Goal: Task Accomplishment & Management: Use online tool/utility

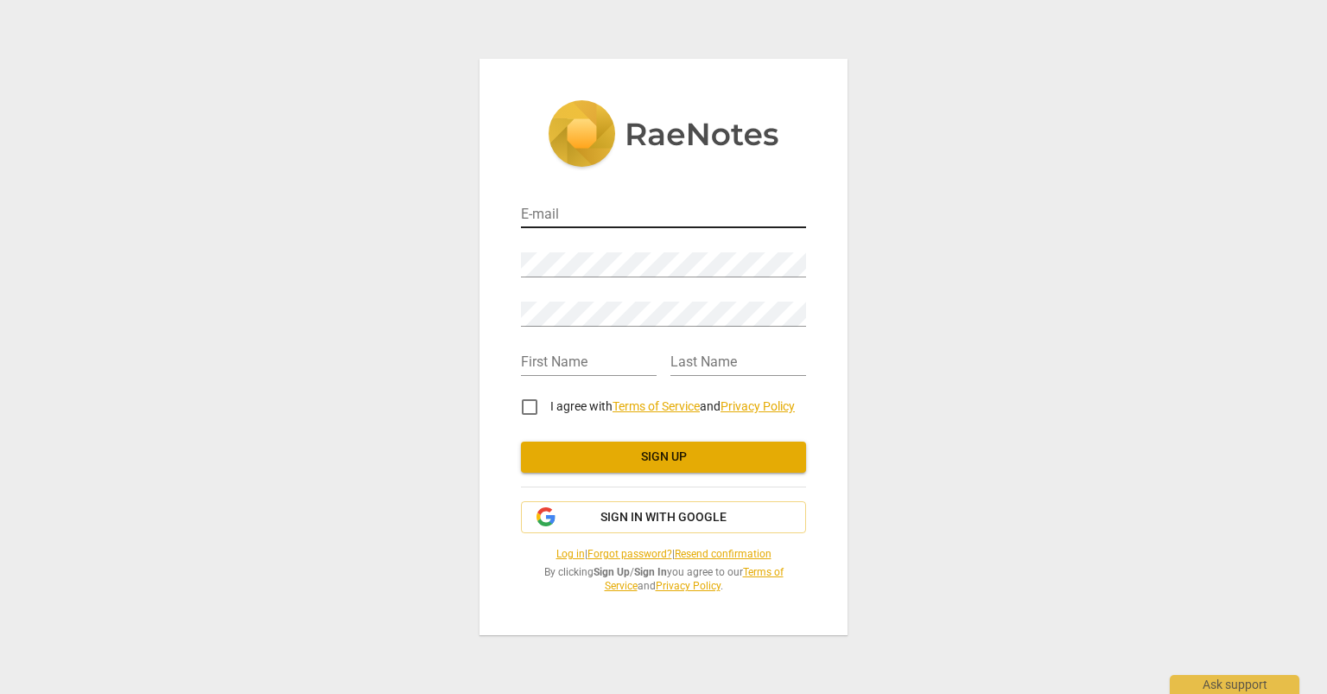
click at [549, 218] on input "email" at bounding box center [663, 215] width 285 height 25
type input "[EMAIL_ADDRESS][DOMAIN_NAME]"
type input "[PERSON_NAME]"
type input "mendoza"
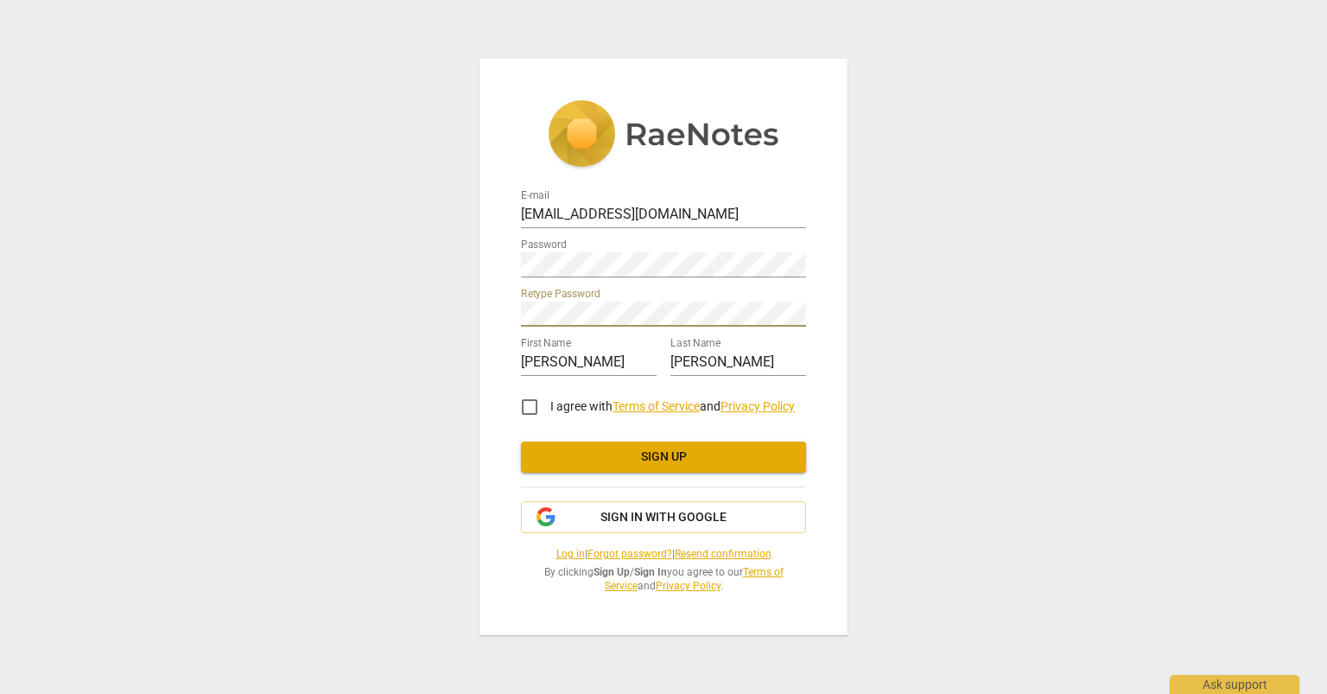
click at [523, 410] on input "I agree with Terms of Service and Privacy Policy" at bounding box center [529, 406] width 41 height 41
checkbox input "true"
click at [571, 460] on span "Sign up" at bounding box center [663, 456] width 257 height 17
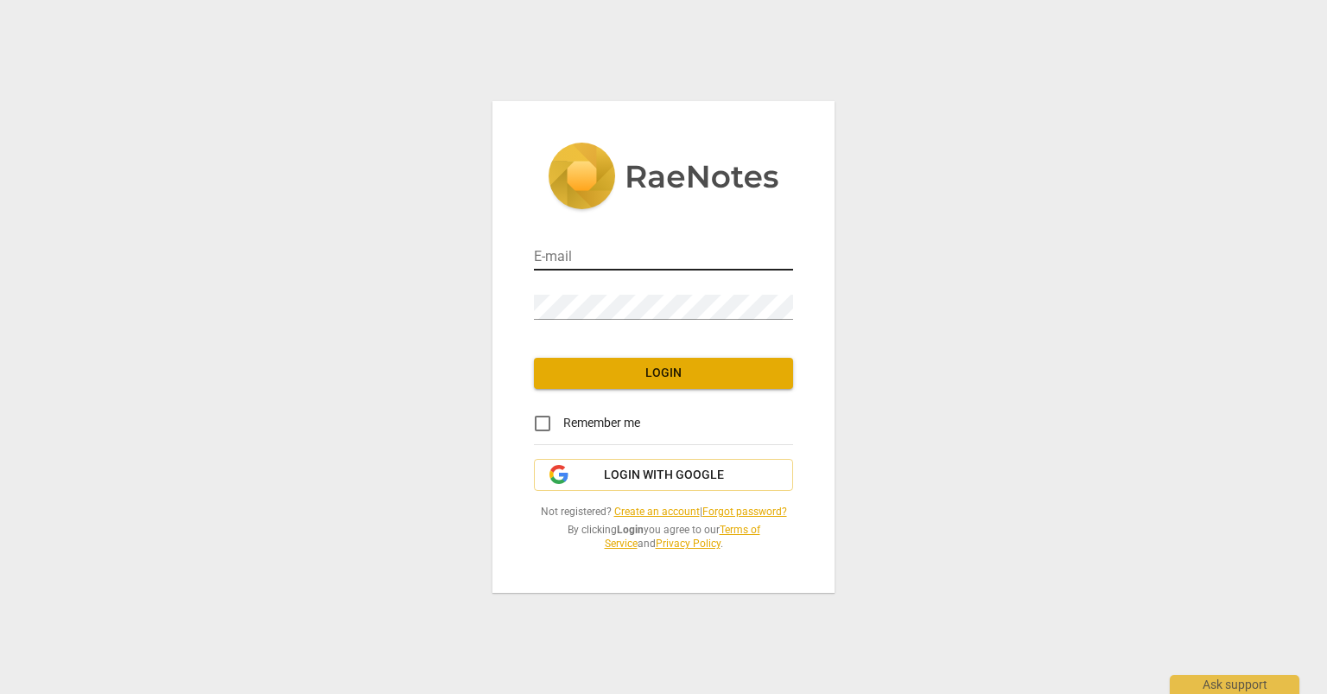
click at [584, 260] on input "email" at bounding box center [663, 257] width 259 height 25
type input "[EMAIL_ADDRESS][DOMAIN_NAME]"
click at [650, 371] on span "Login" at bounding box center [664, 373] width 232 height 17
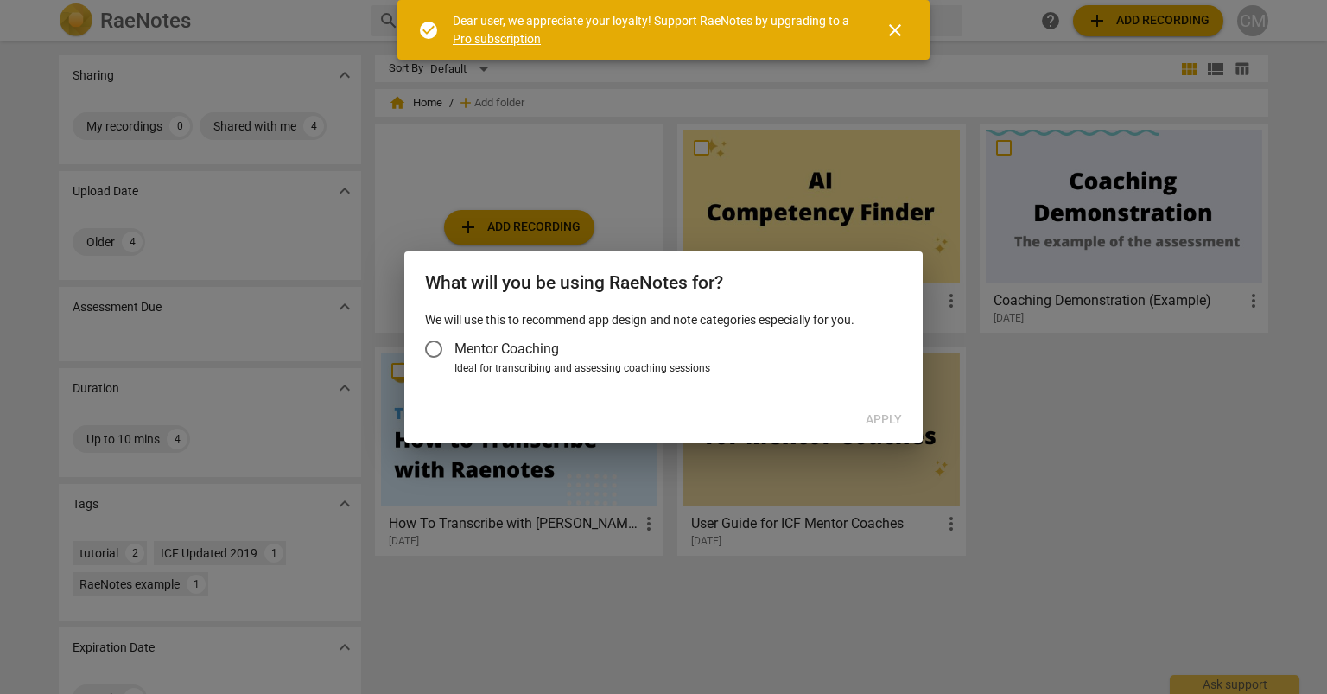
click at [443, 349] on input "Mentor Coaching" at bounding box center [433, 348] width 41 height 41
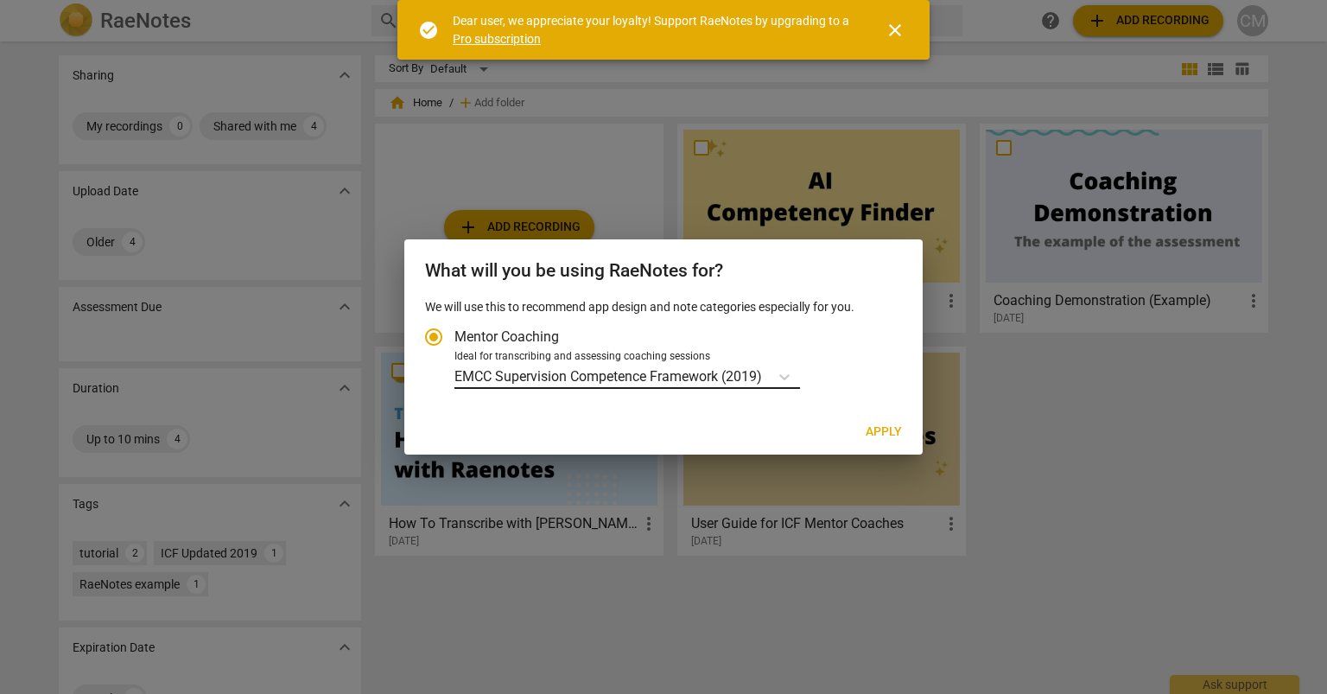
click at [588, 375] on p "EMCC Supervision Competence Framework (2019)" at bounding box center [608, 376] width 308 height 20
click at [0, 0] on input "Ideal for transcribing and assessing coaching sessions EMCC Supervision Compete…" at bounding box center [0, 0] width 0 height 0
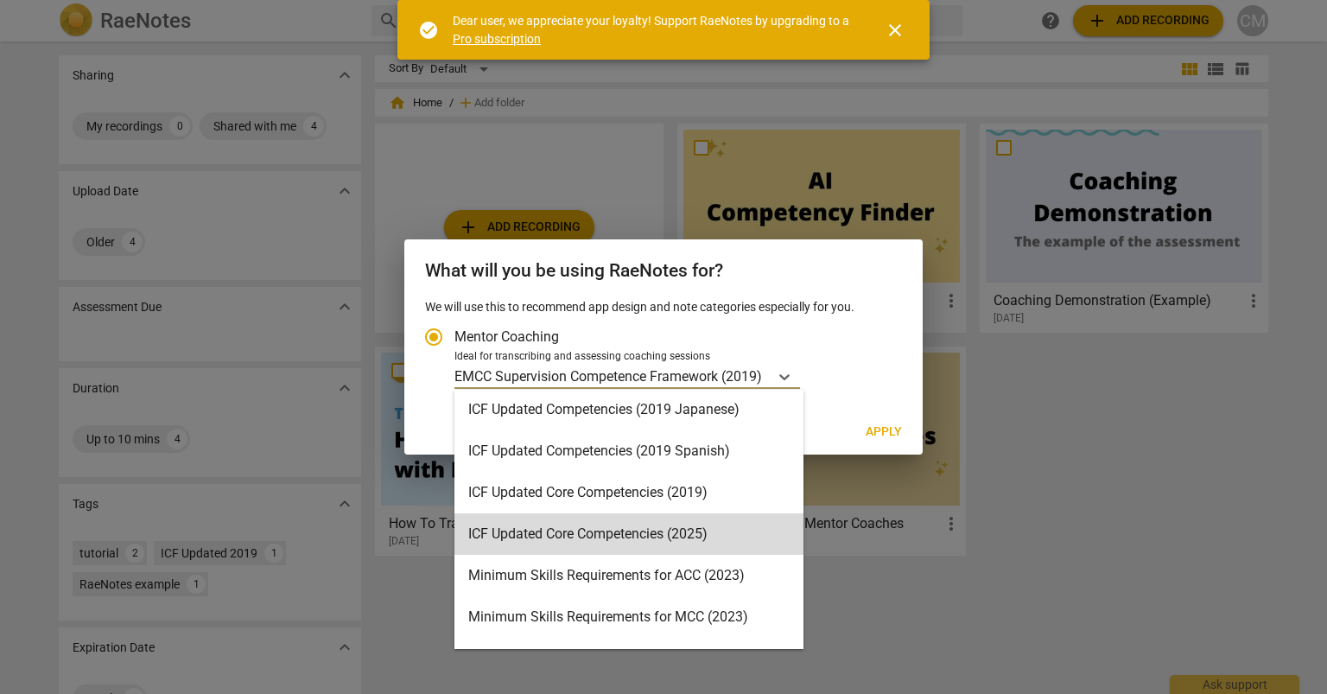
scroll to position [253, 0]
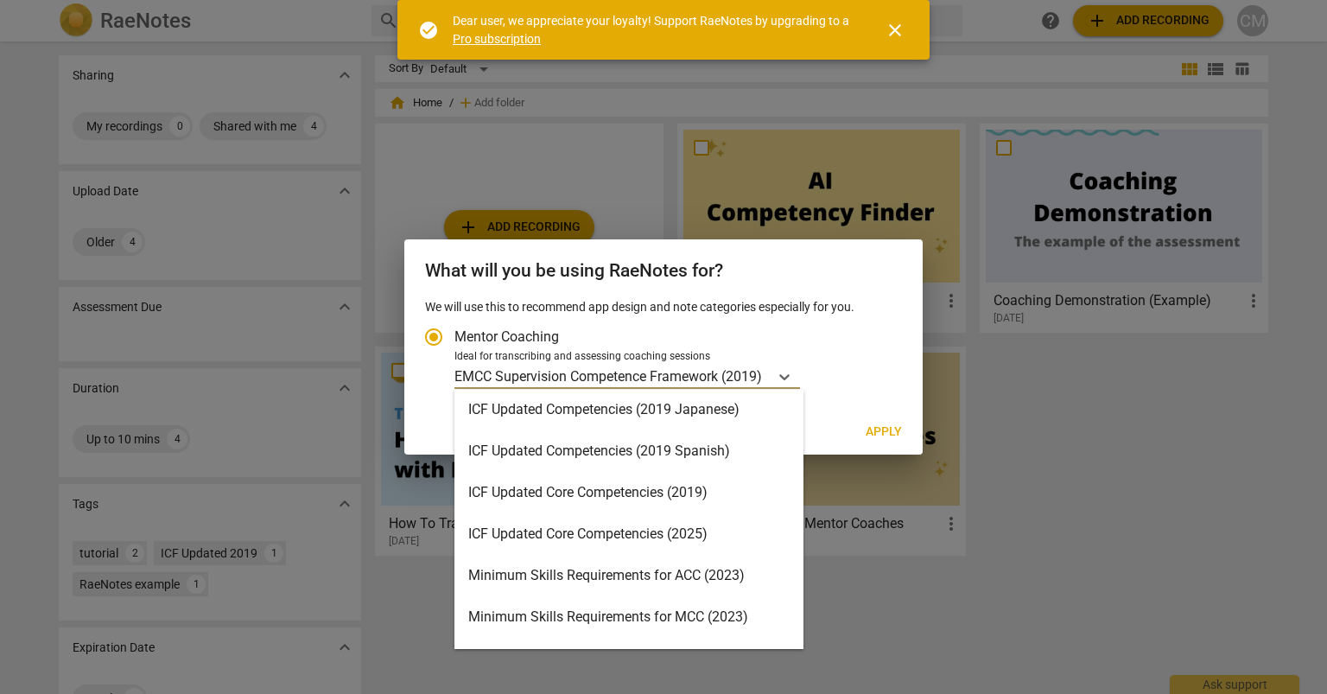
click at [575, 532] on div "ICF Updated Core Competencies (2025)" at bounding box center [628, 533] width 349 height 41
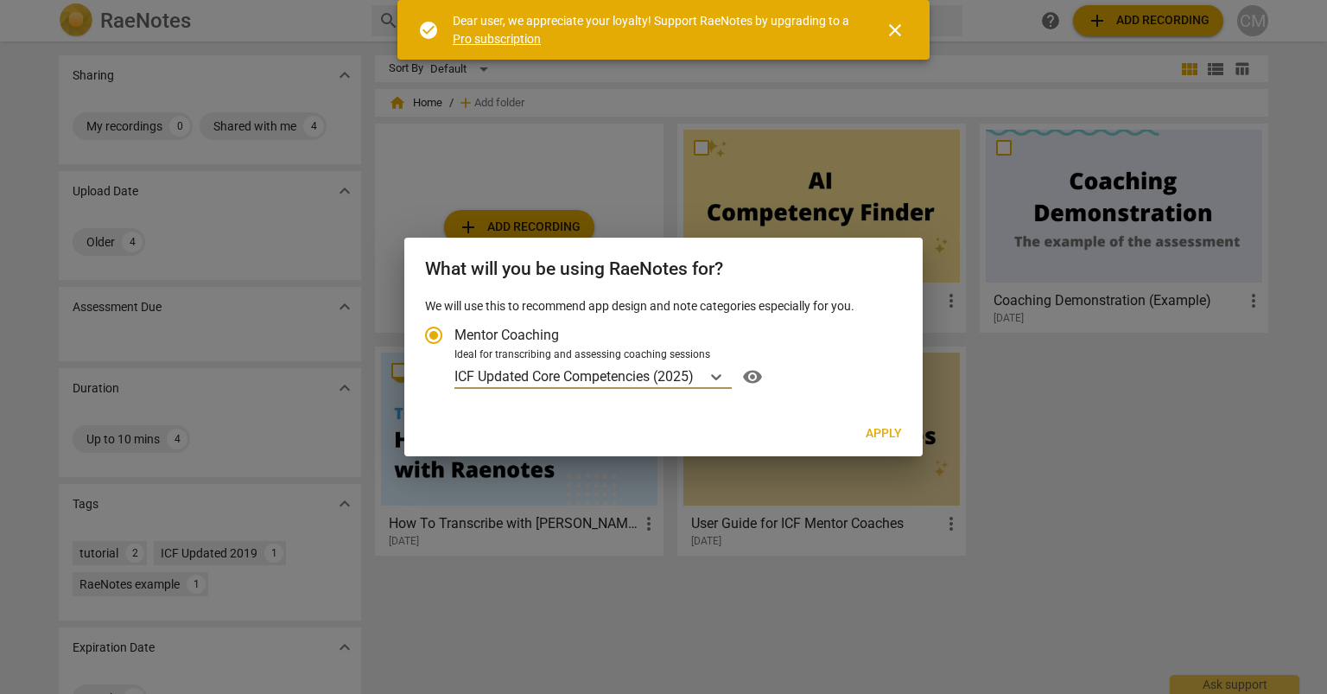
click at [670, 378] on p "ICF Updated Core Competencies (2025)" at bounding box center [573, 376] width 239 height 20
click at [0, 0] on input "Ideal for transcribing and assessing coaching sessions option ICF Updated Core …" at bounding box center [0, 0] width 0 height 0
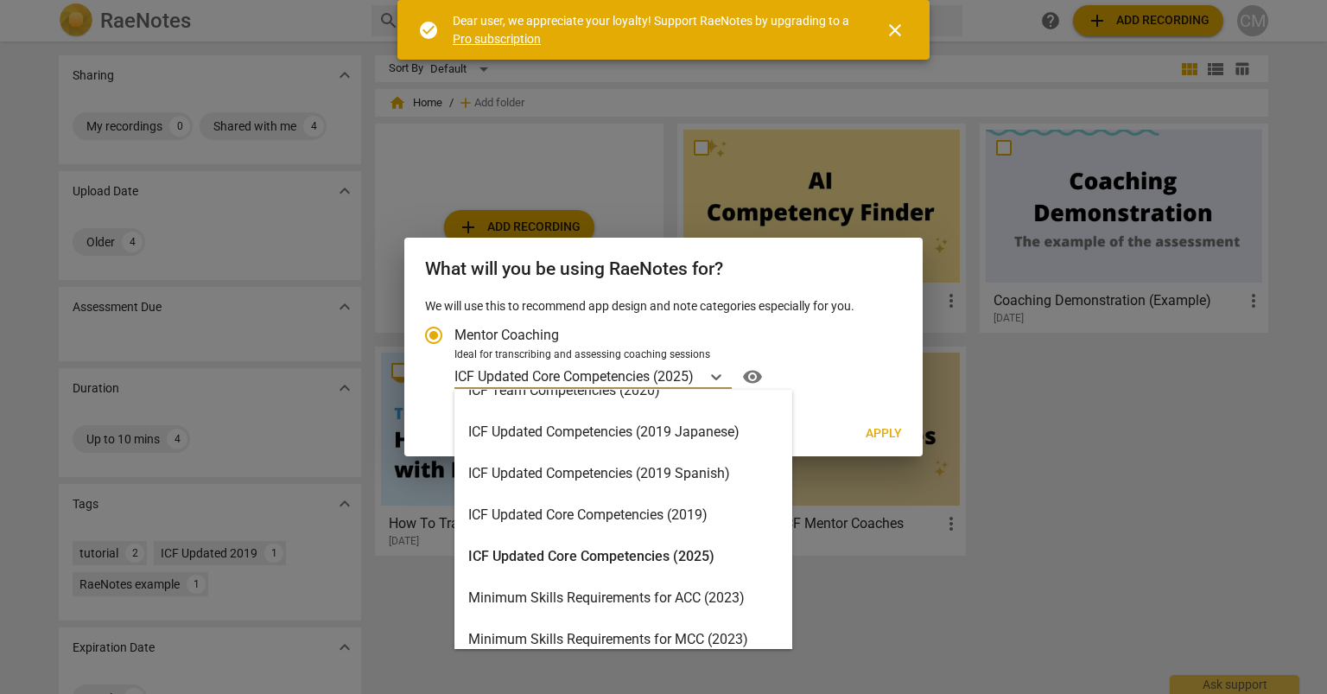
scroll to position [284, 0]
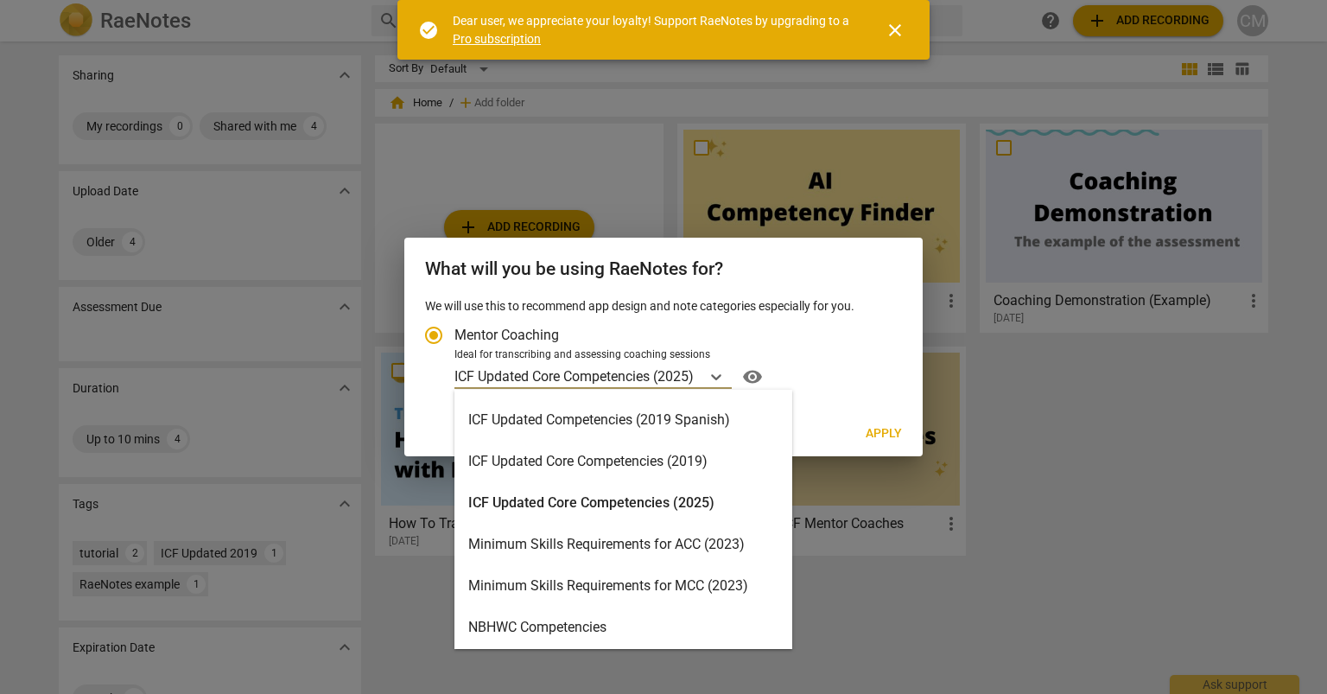
click at [688, 503] on div "ICF Updated Core Competencies (2025)" at bounding box center [623, 502] width 338 height 41
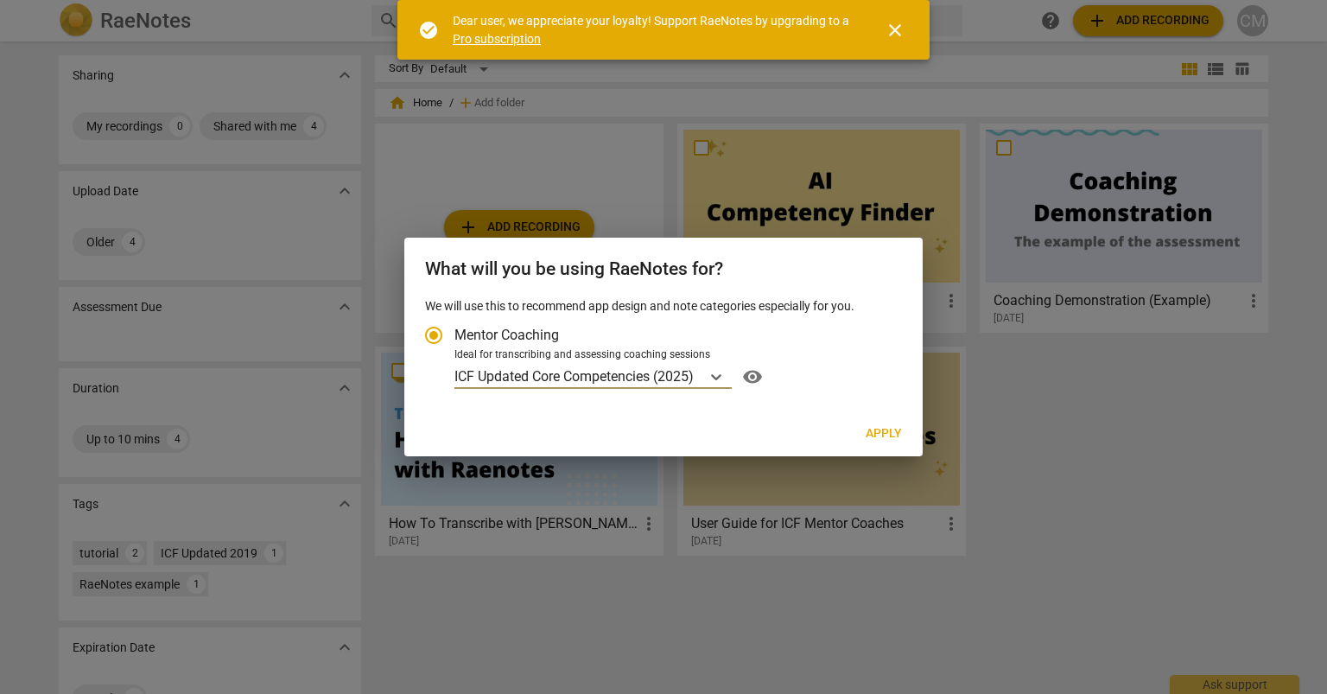
click at [888, 435] on span "Apply" at bounding box center [884, 433] width 36 height 17
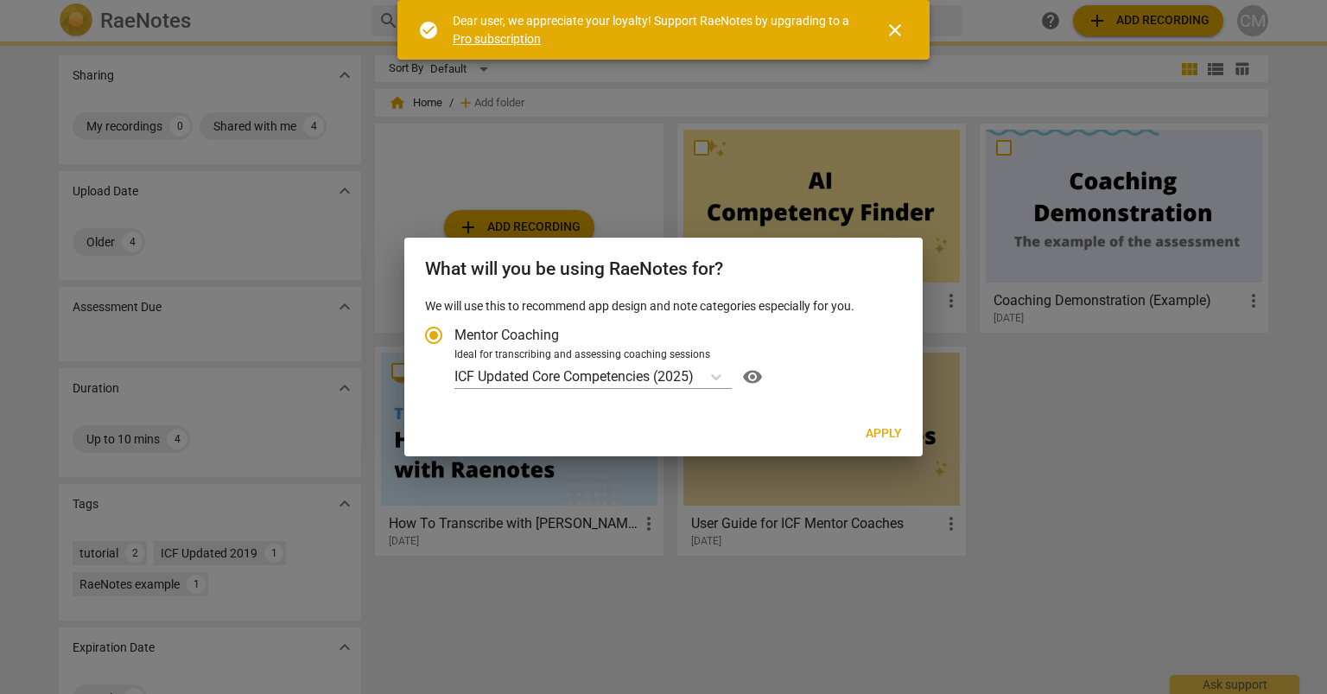
radio input "false"
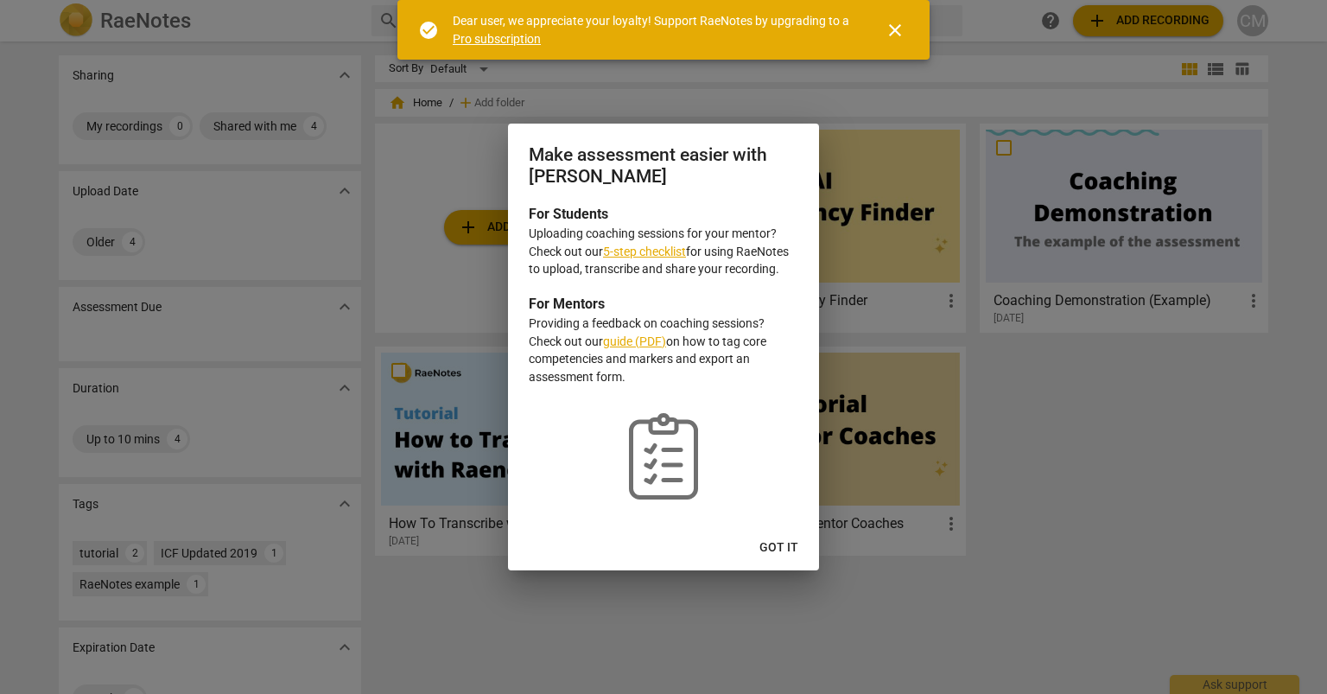
click at [775, 543] on span "Got it" at bounding box center [778, 547] width 39 height 17
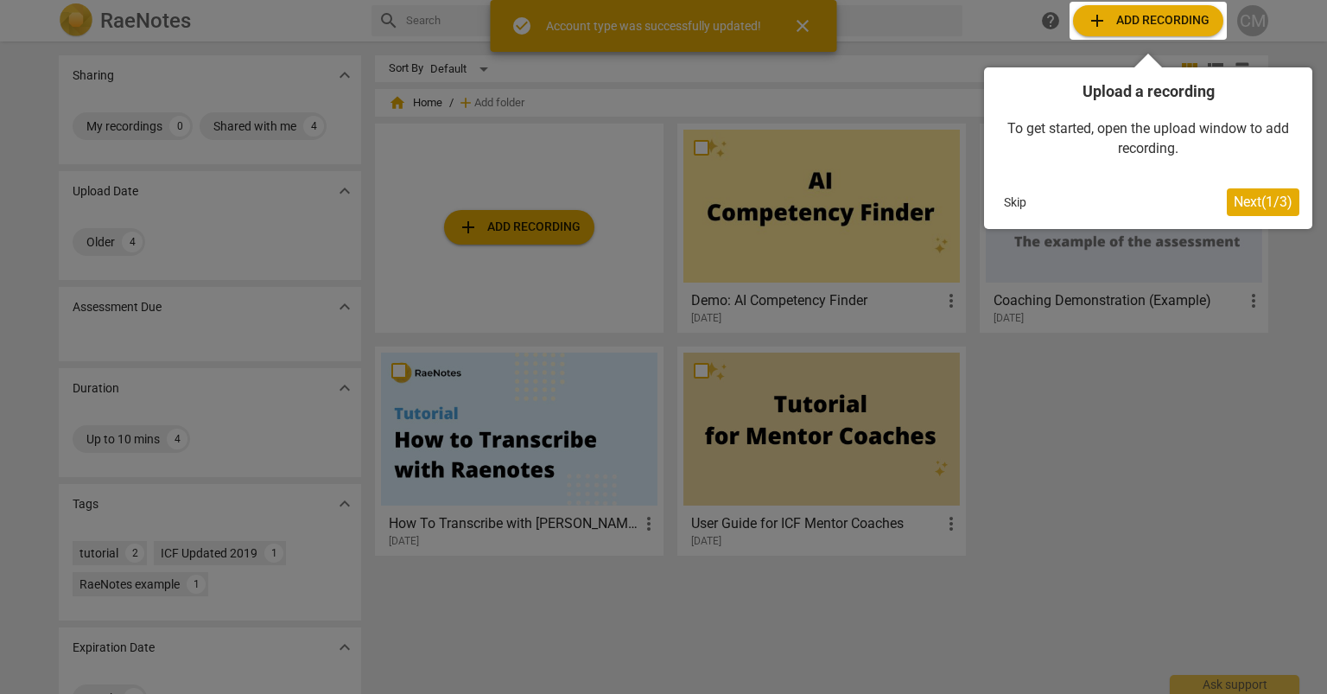
click at [1264, 201] on span "Next ( 1 / 3 )" at bounding box center [1263, 202] width 59 height 16
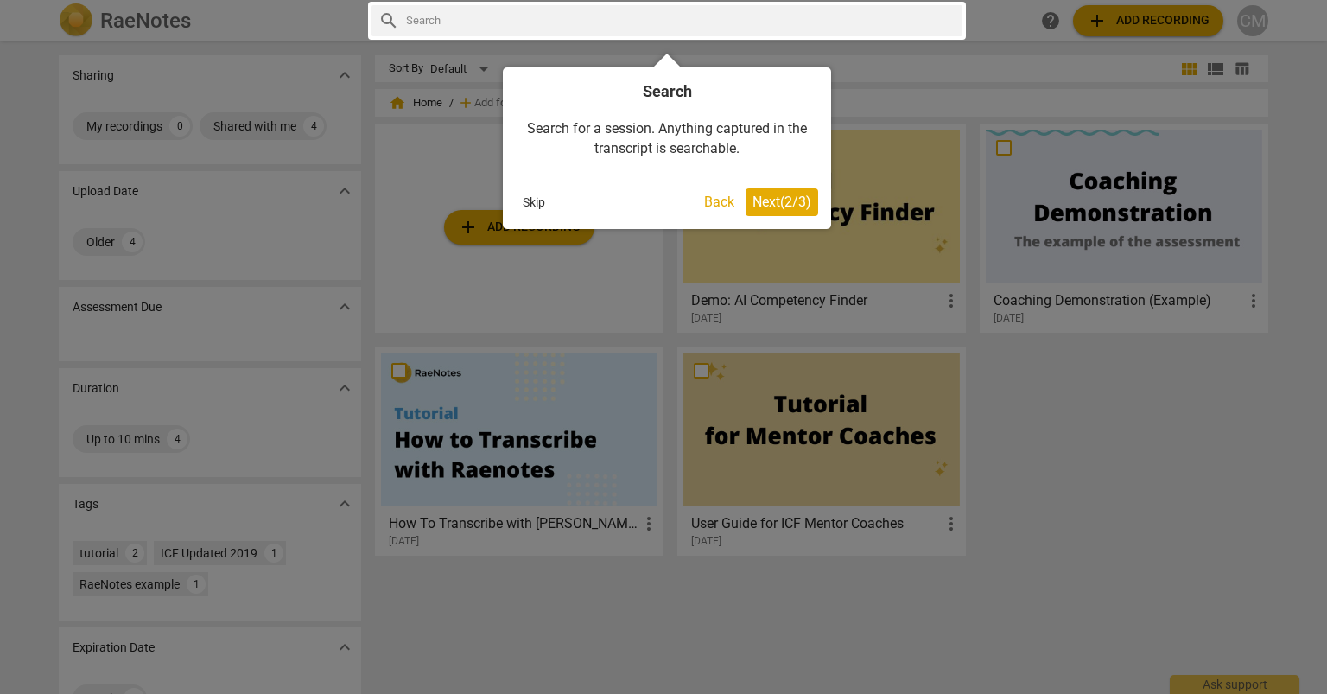
click at [788, 200] on span "Next ( 2 / 3 )" at bounding box center [782, 202] width 59 height 16
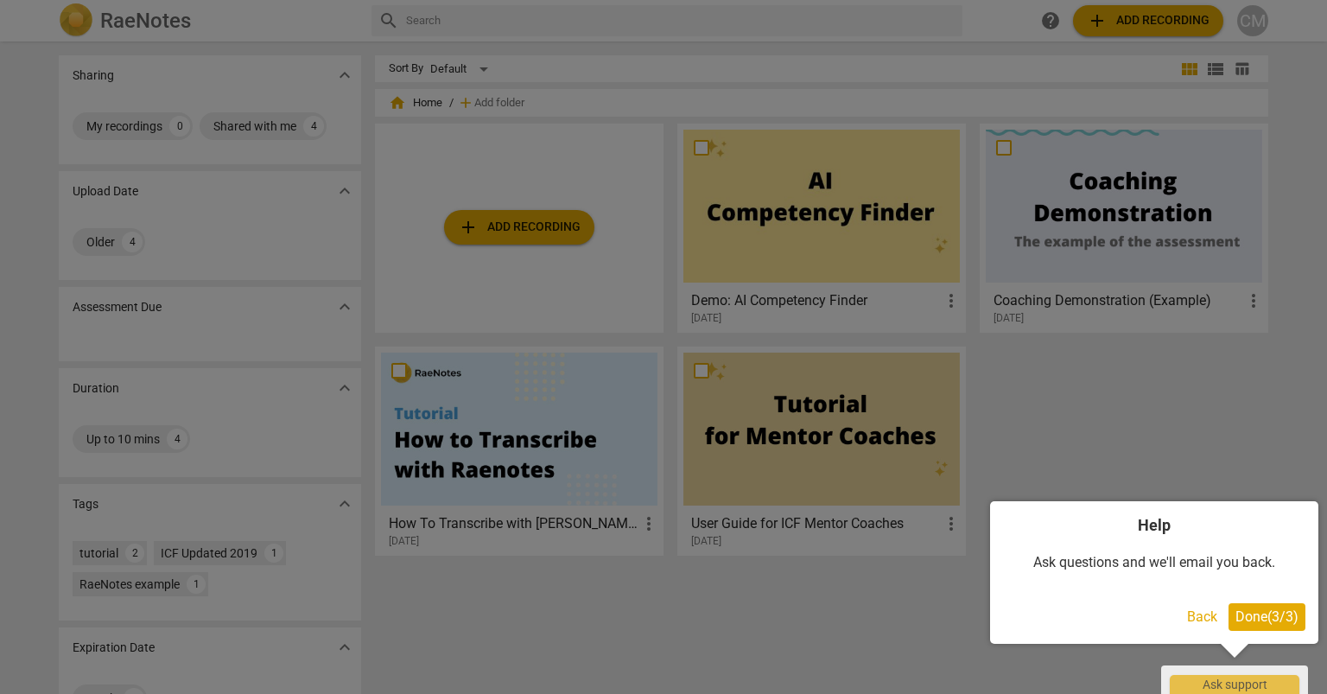
click at [1283, 627] on button "Done ( 3 / 3 )" at bounding box center [1267, 617] width 77 height 28
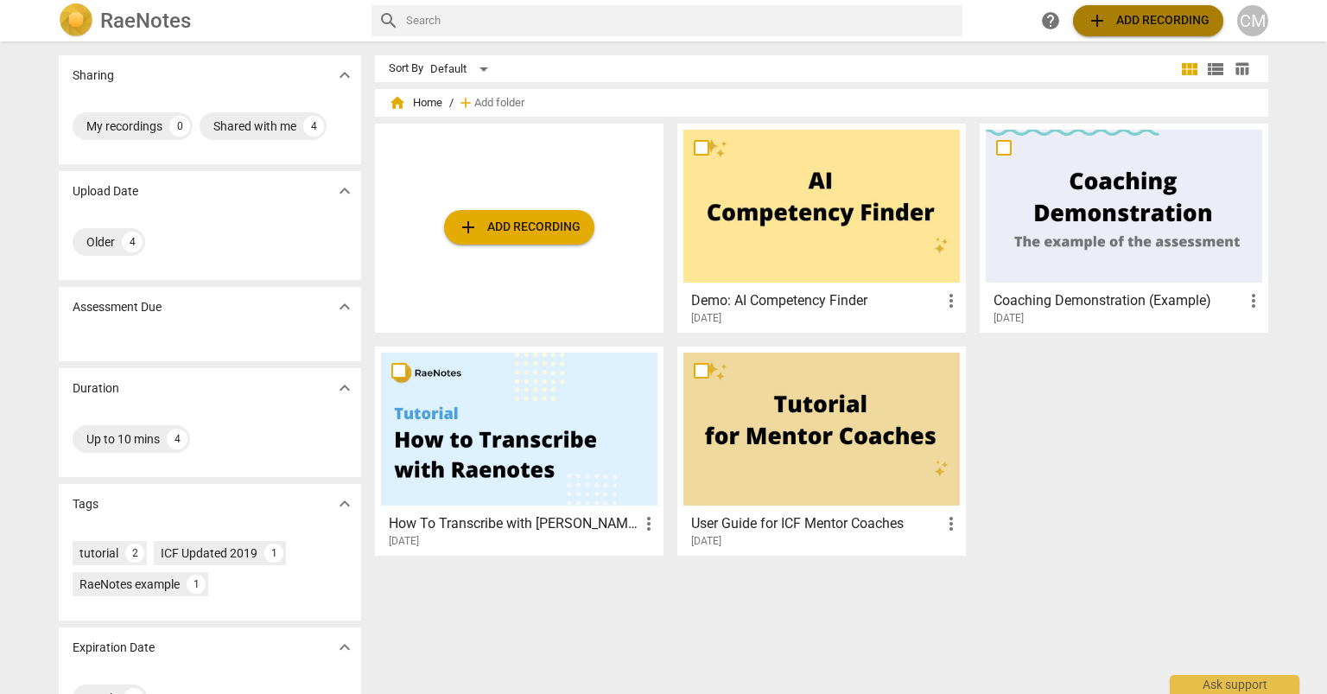
click at [1146, 18] on span "add Add recording" at bounding box center [1148, 20] width 123 height 21
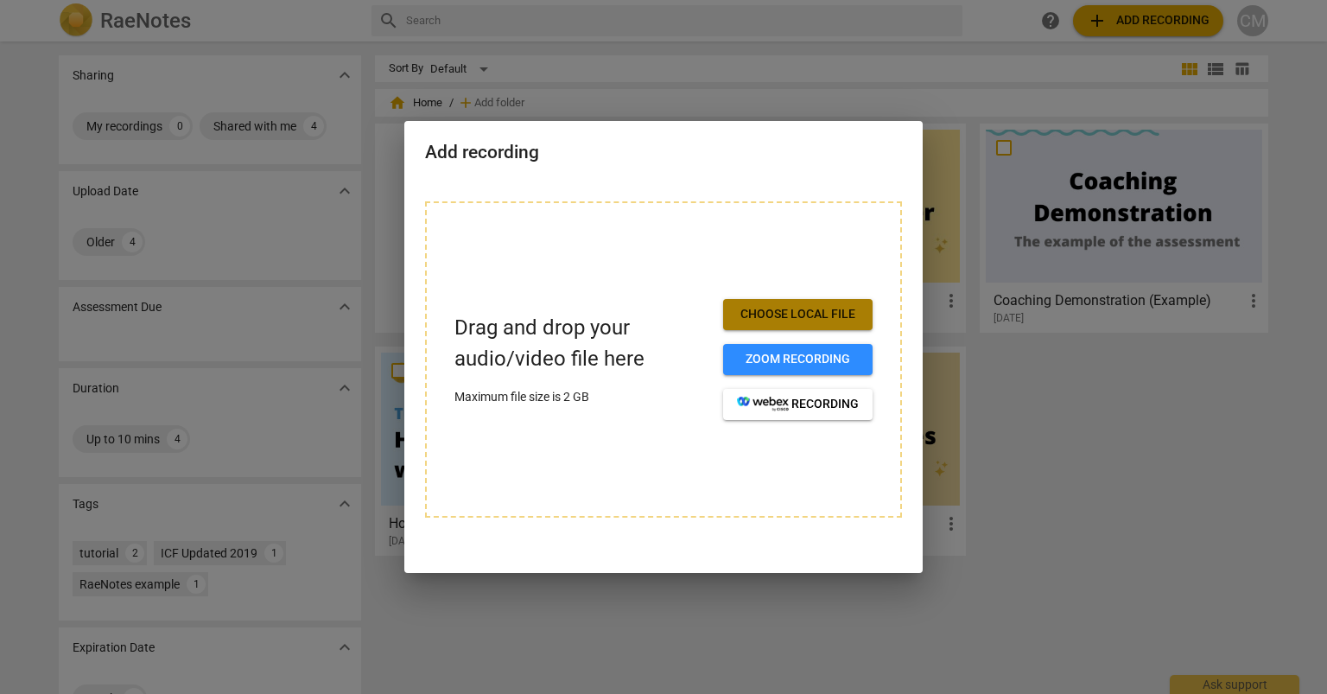
click at [782, 316] on span "Choose local file" at bounding box center [798, 314] width 122 height 17
click at [773, 356] on span "Zoom recording" at bounding box center [798, 359] width 122 height 17
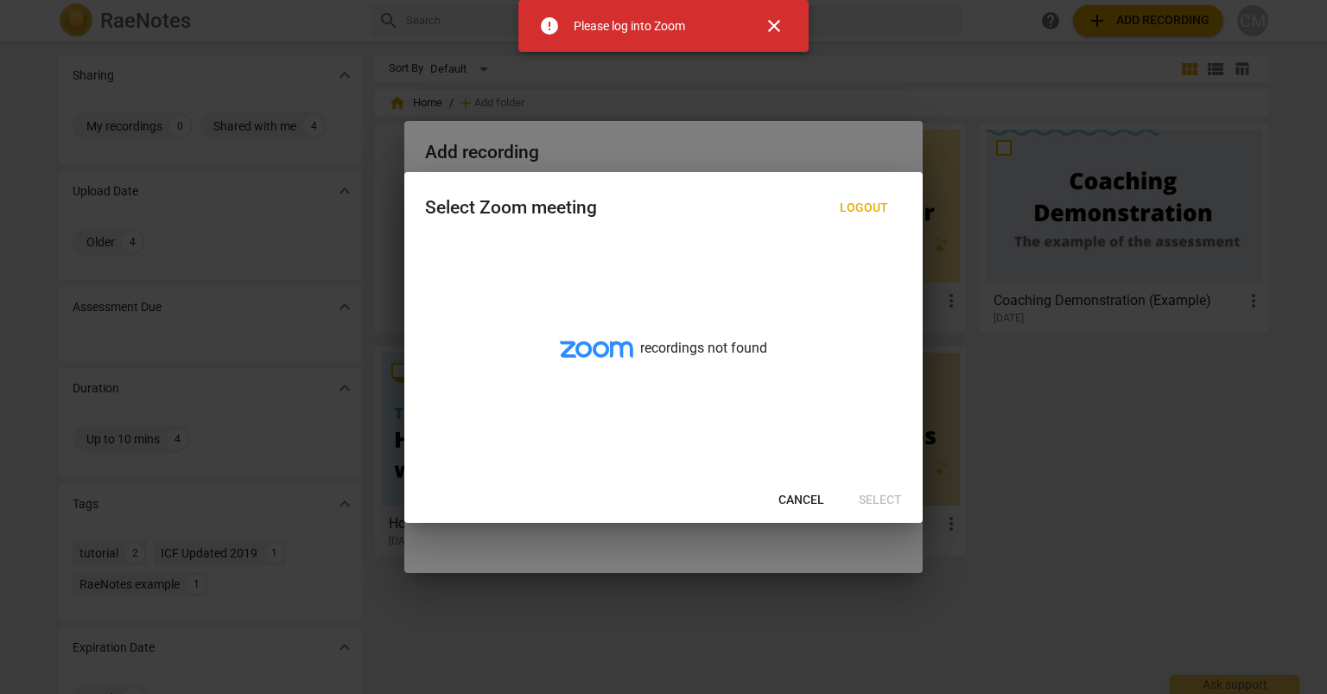
click at [774, 29] on span "close" at bounding box center [774, 26] width 21 height 21
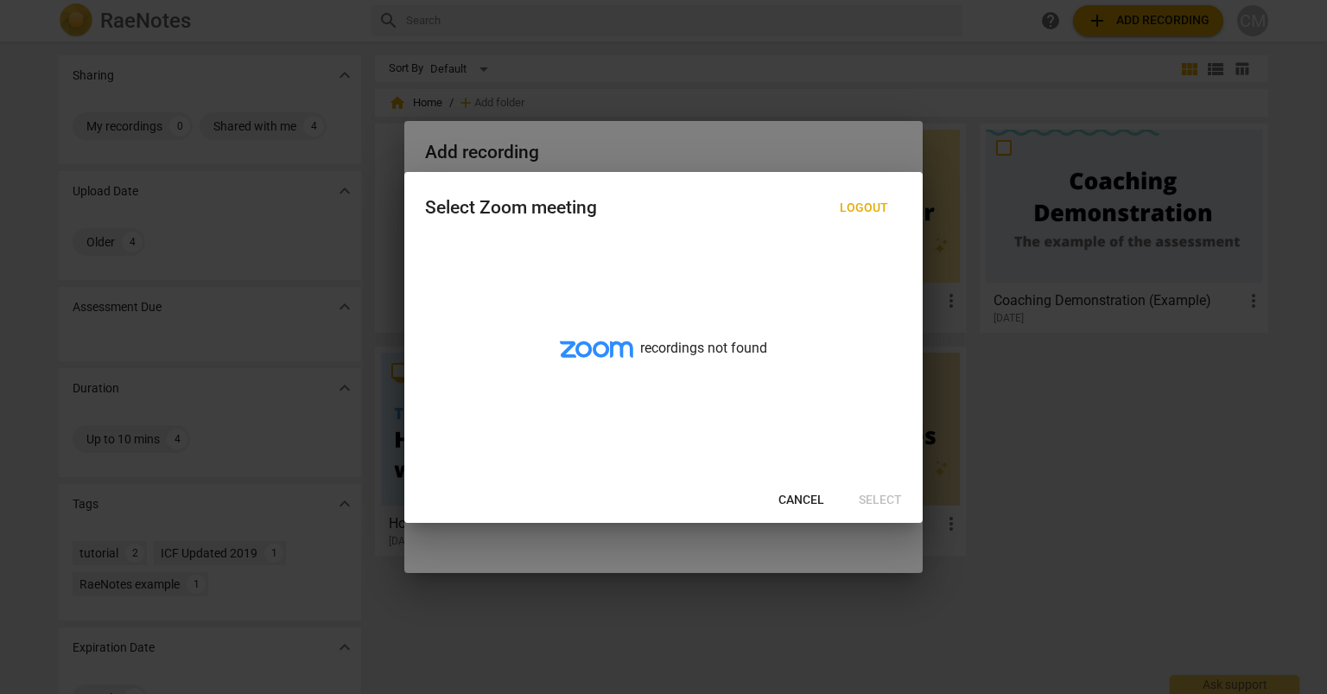
click at [792, 505] on span "Cancel" at bounding box center [801, 500] width 46 height 17
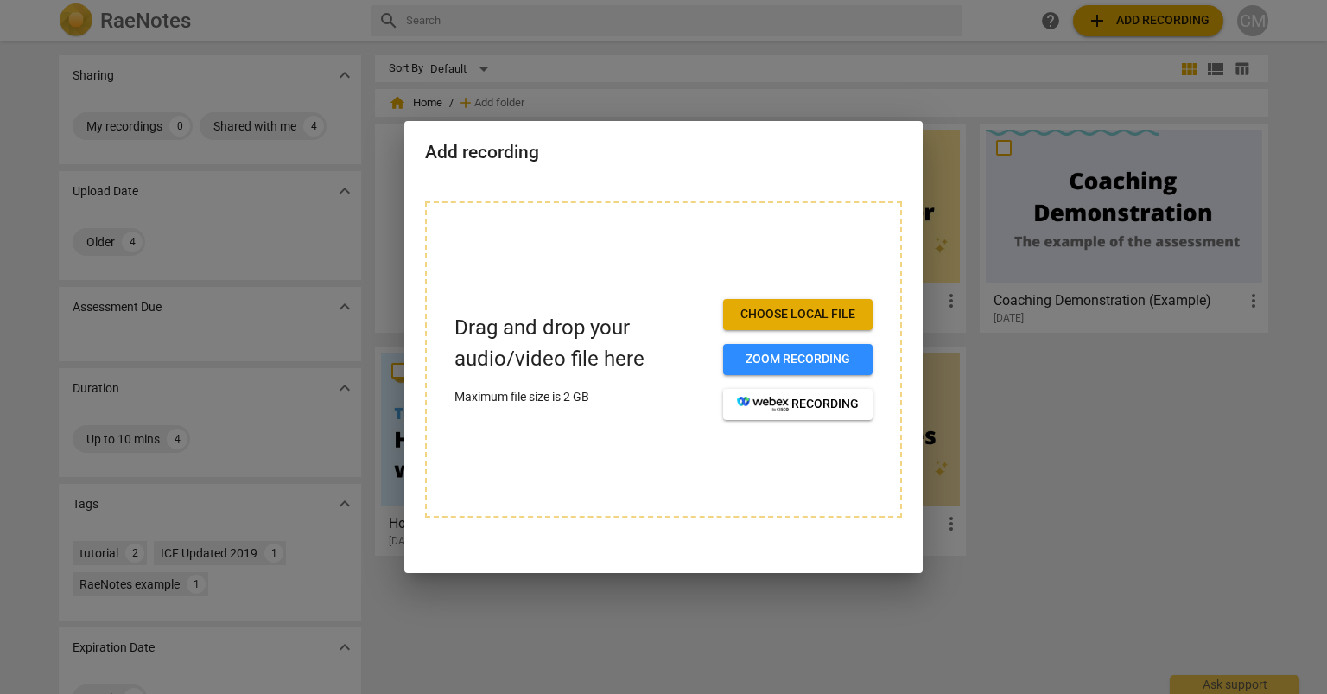
click at [797, 311] on span "Choose local file" at bounding box center [798, 314] width 122 height 17
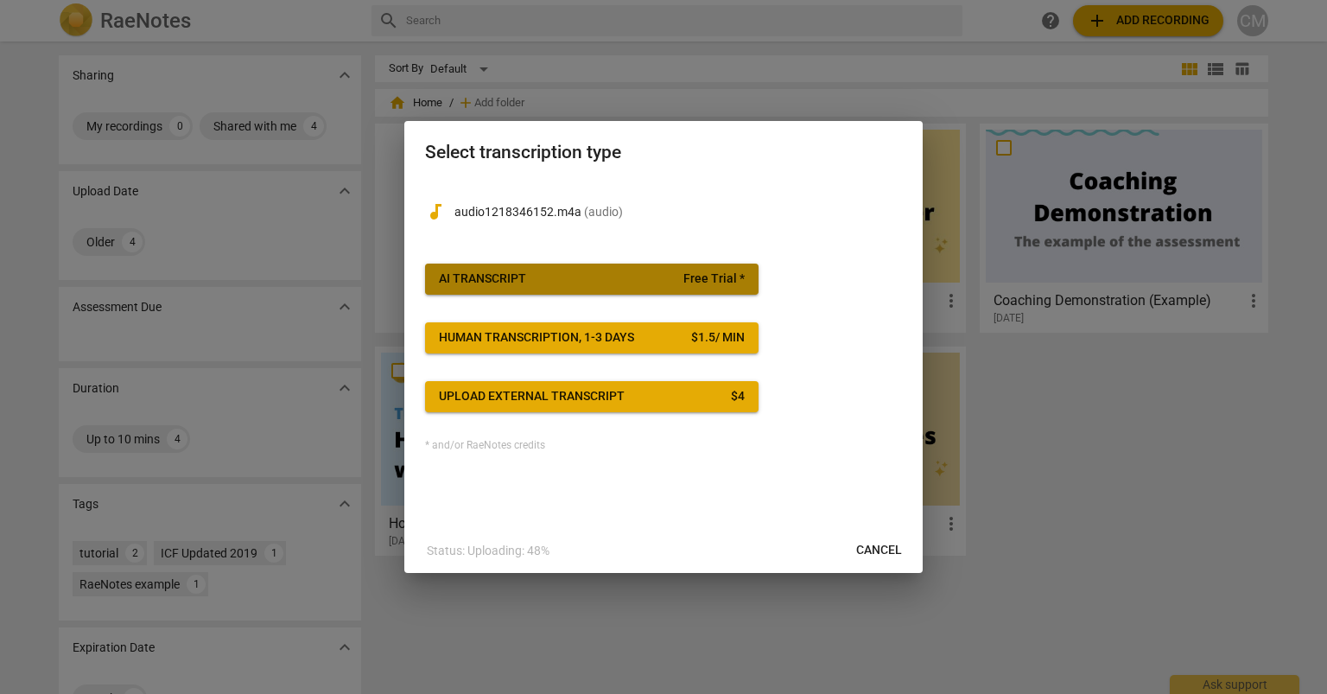
click at [647, 272] on span "AI Transcript Free Trial *" at bounding box center [592, 278] width 306 height 17
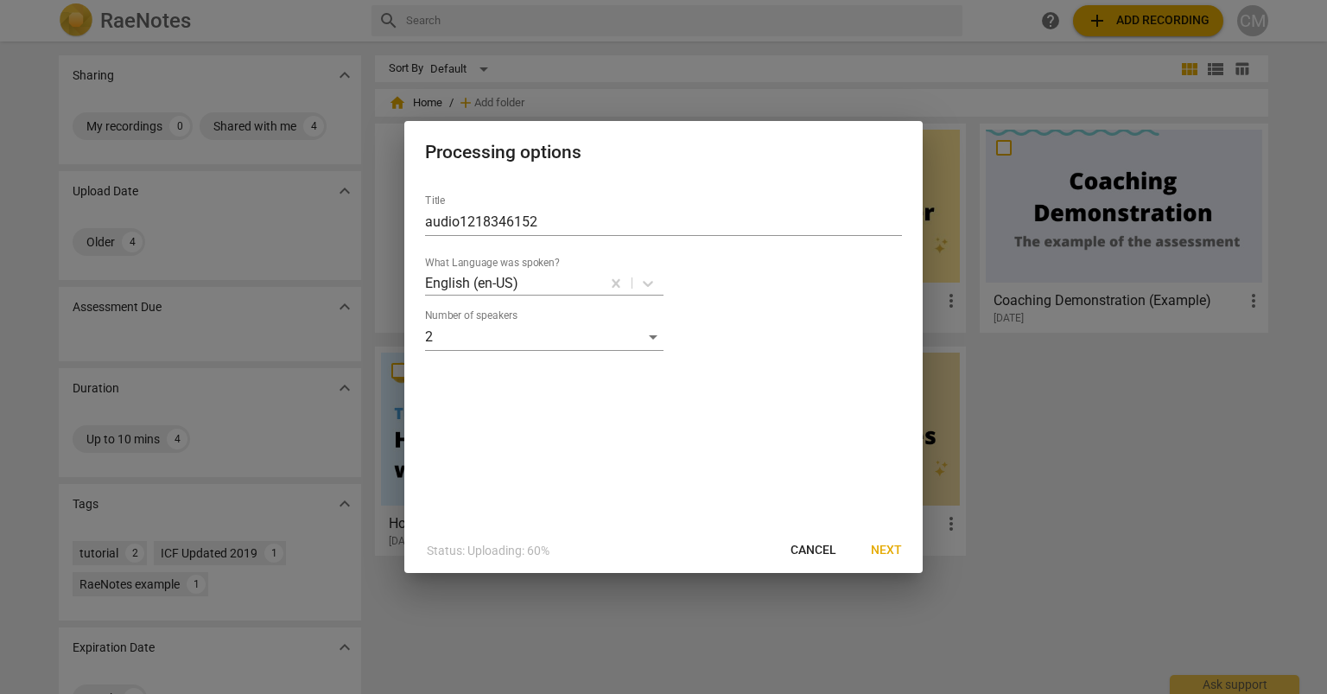
click at [906, 546] on button "Next" at bounding box center [886, 550] width 59 height 31
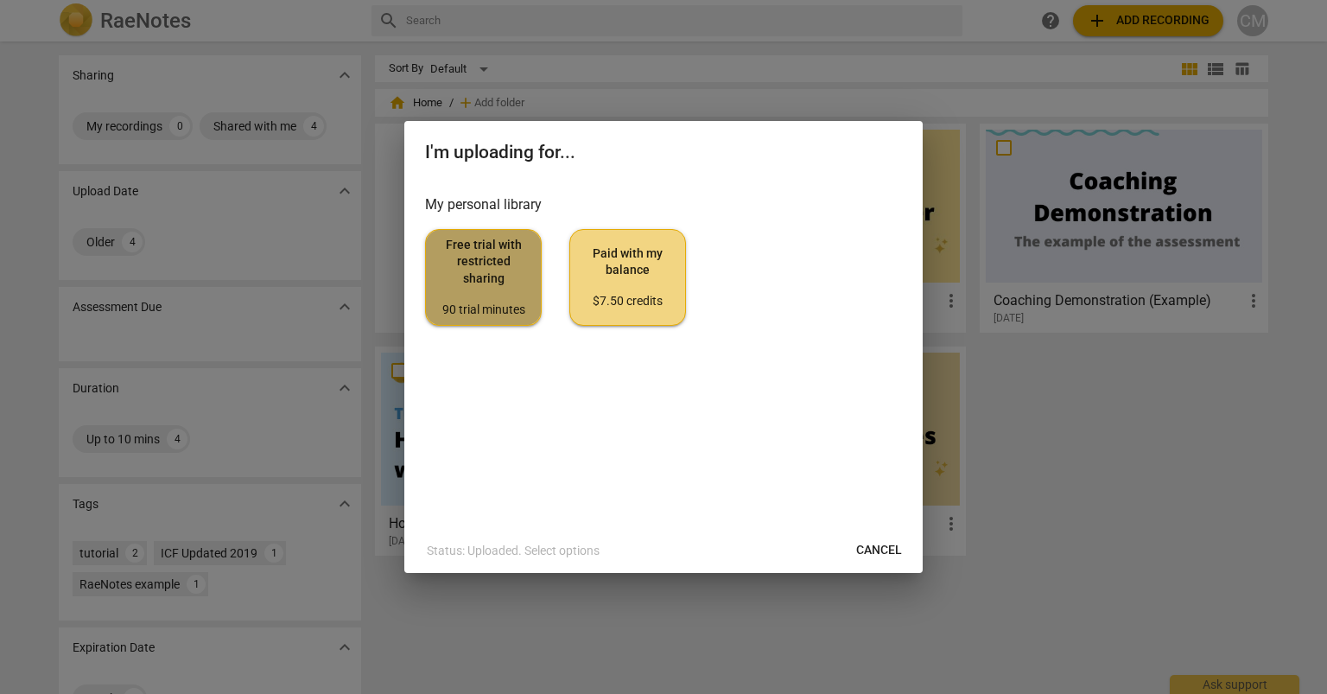
click at [495, 254] on span "Free trial with restricted sharing 90 trial minutes" at bounding box center [483, 277] width 87 height 81
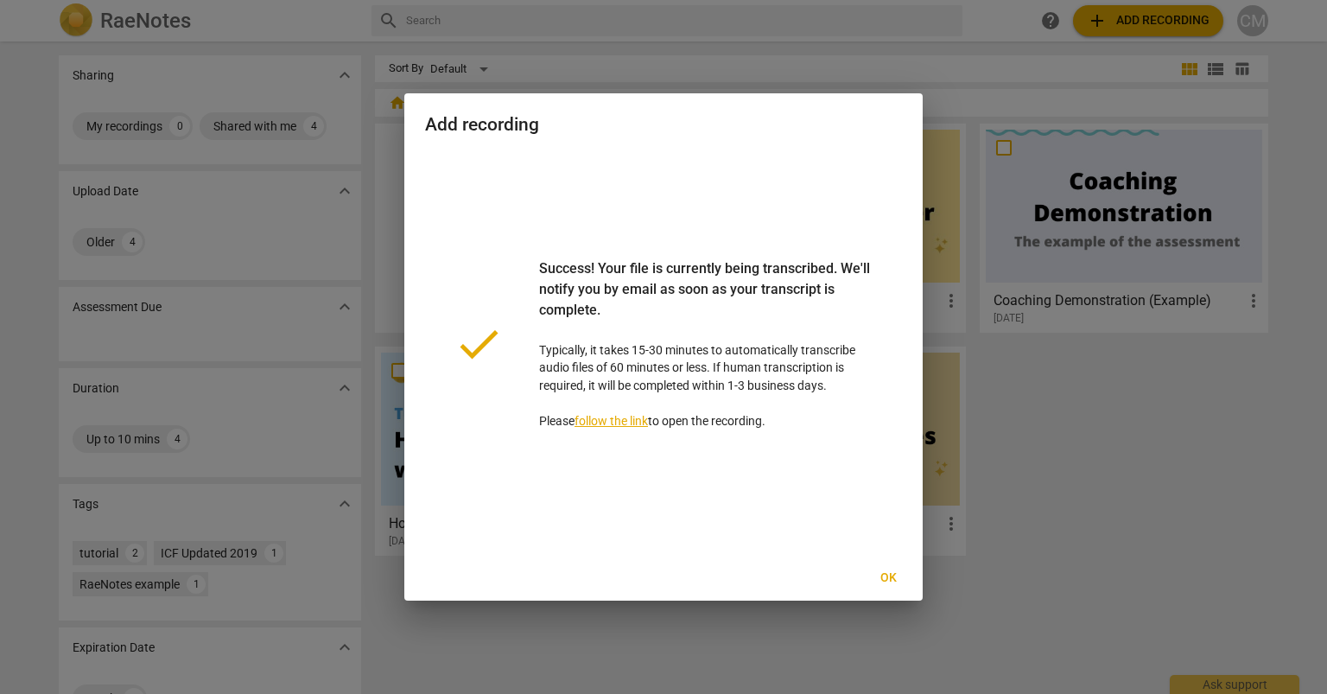
click at [886, 568] on button "Ok" at bounding box center [888, 577] width 55 height 31
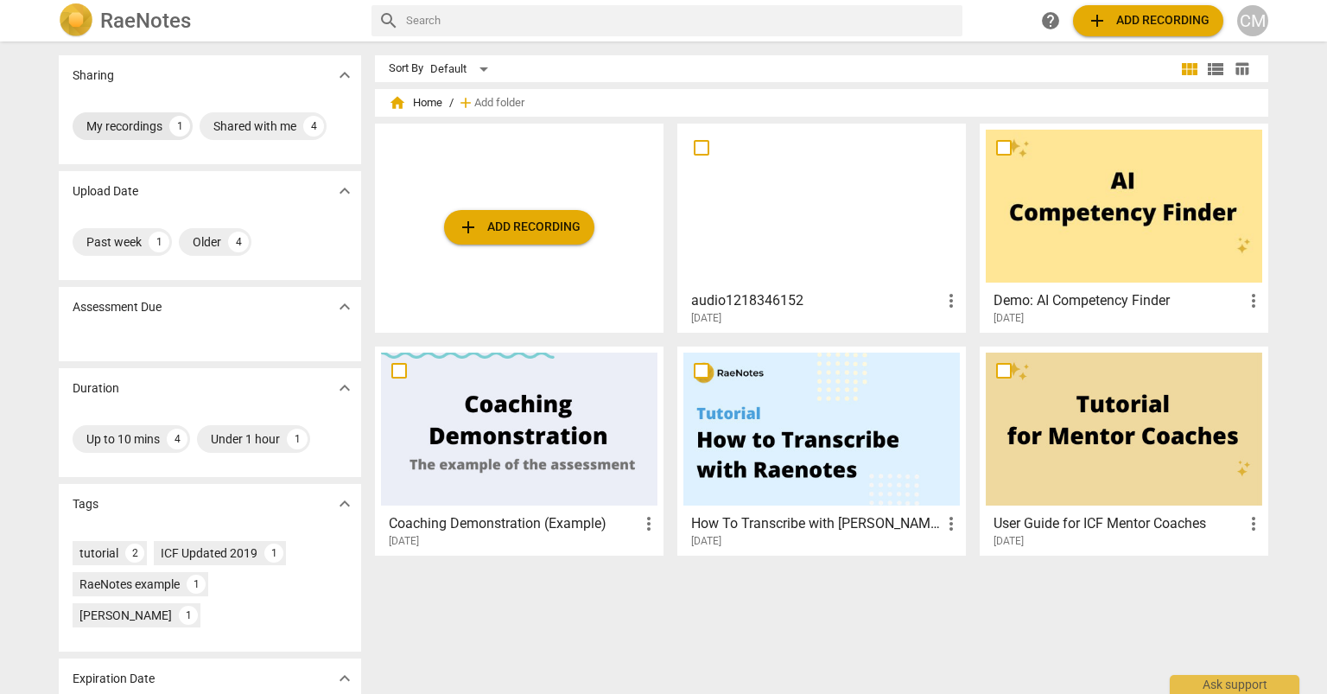
click at [158, 125] on div "My recordings" at bounding box center [124, 126] width 76 height 17
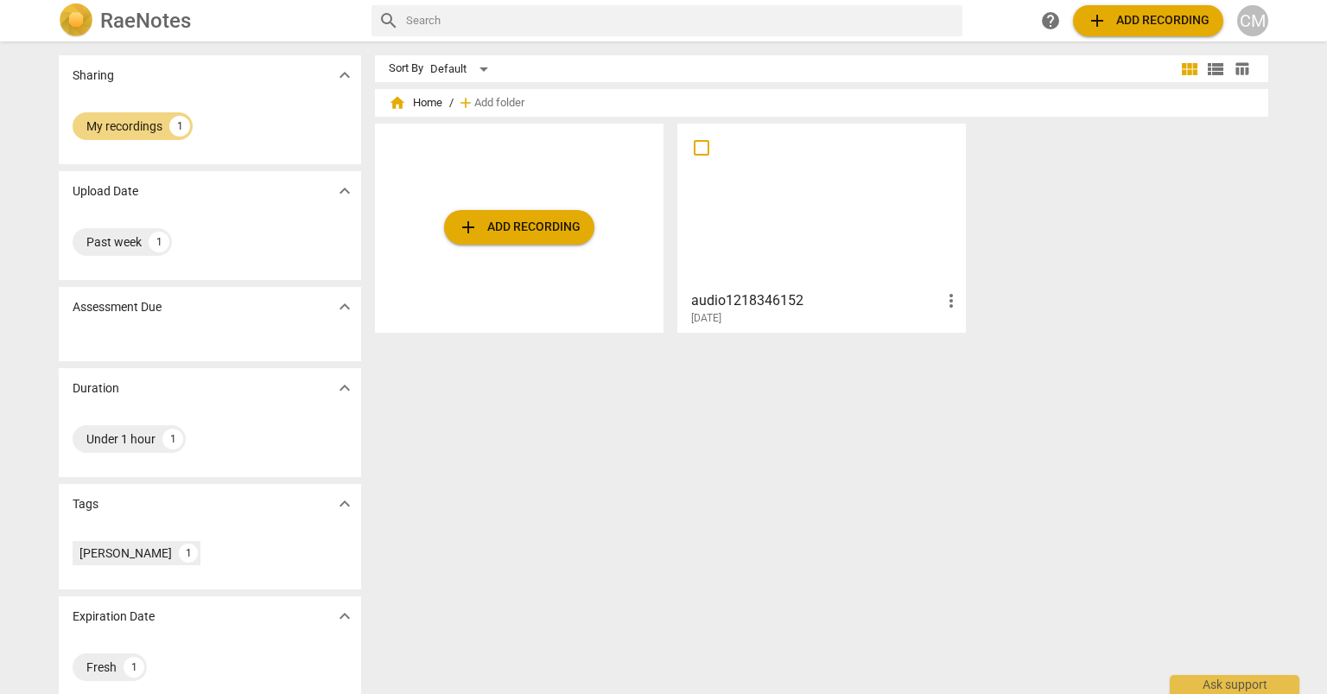
click at [809, 203] on div at bounding box center [821, 206] width 276 height 153
